Goal: Transaction & Acquisition: Purchase product/service

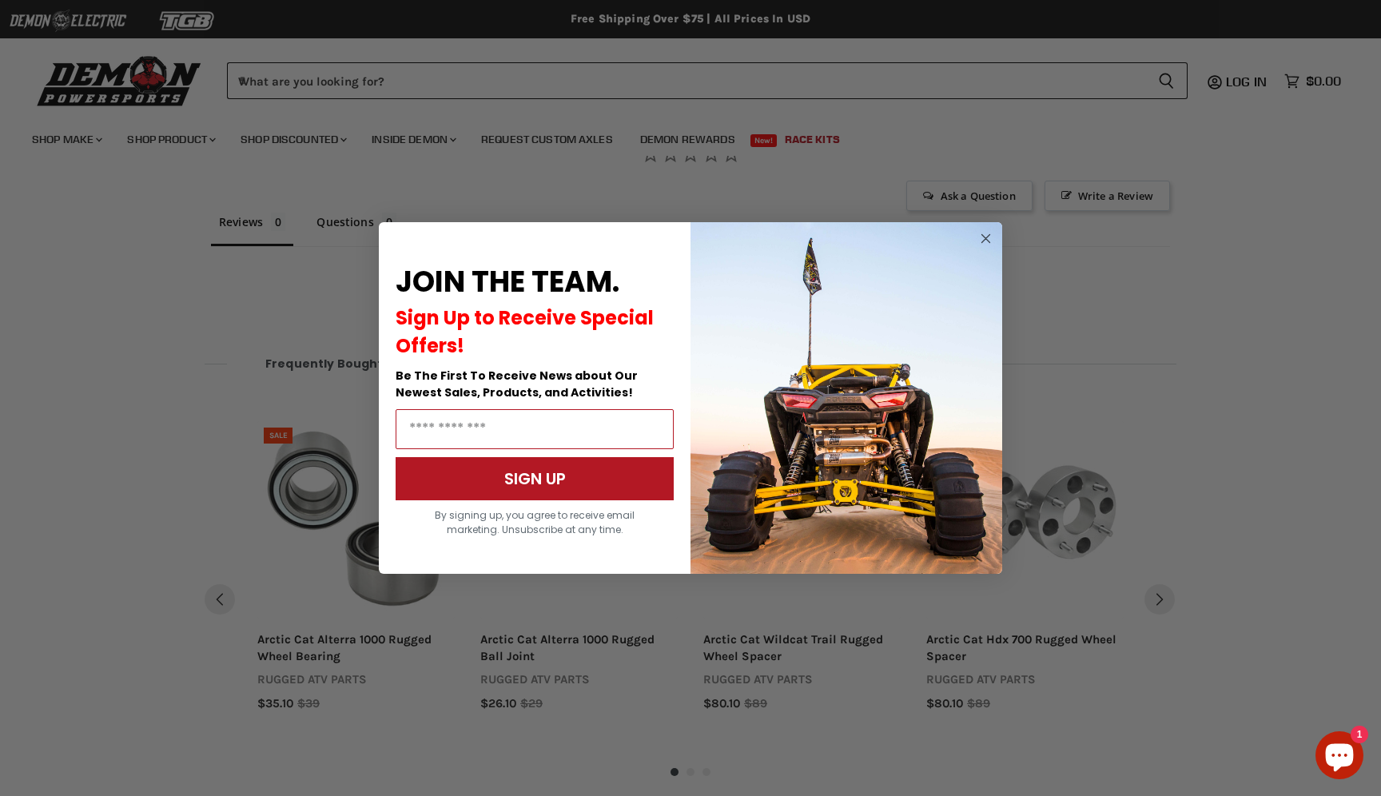
scroll to position [1024, 0]
